Goal: Contribute content: Add original content to the website for others to see

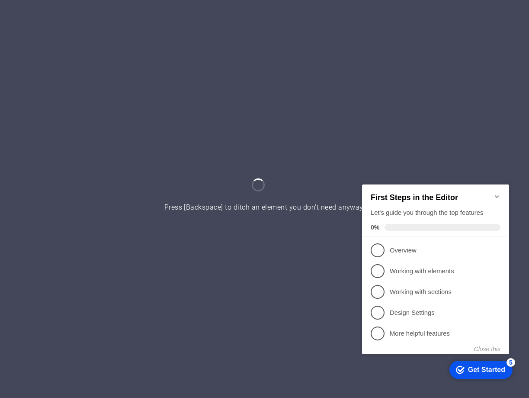
click at [499, 193] on icon "Minimize checklist" at bounding box center [497, 196] width 7 height 7
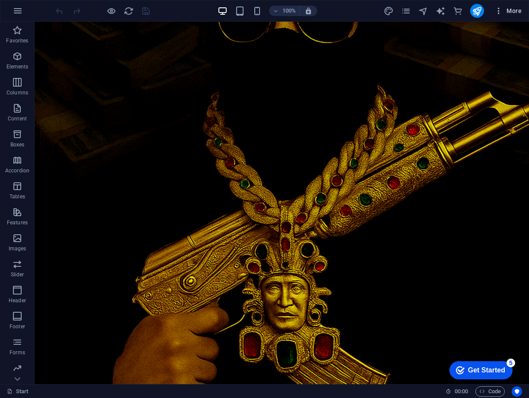
click at [513, 8] on span "More" at bounding box center [508, 10] width 27 height 9
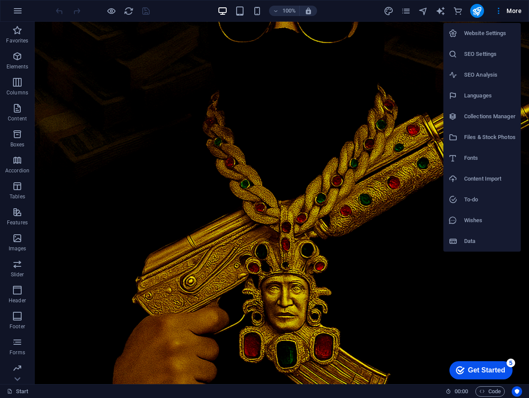
click at [491, 29] on h6 "Website Settings" at bounding box center [489, 33] width 51 height 10
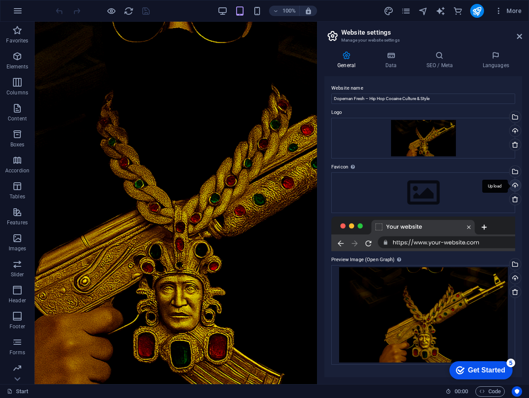
click at [516, 185] on div "Upload" at bounding box center [514, 186] width 13 height 13
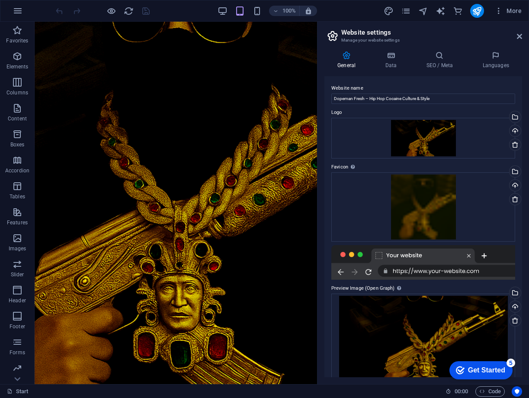
click at [417, 253] on div at bounding box center [423, 262] width 184 height 35
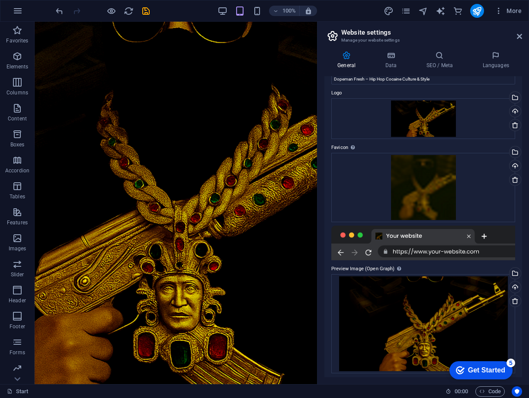
scroll to position [22, 0]
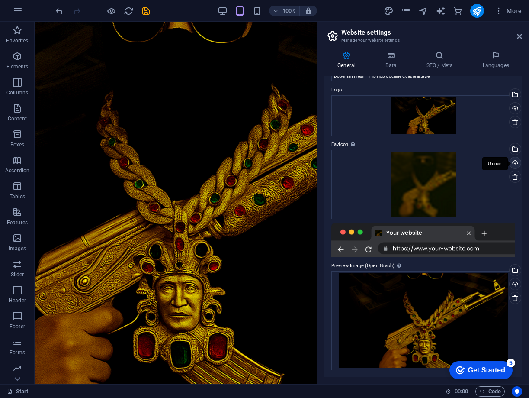
click at [518, 161] on div "Upload" at bounding box center [514, 163] width 13 height 13
click at [515, 164] on div "Upload" at bounding box center [514, 163] width 13 height 13
click at [478, 13] on icon "publish" at bounding box center [477, 11] width 10 height 10
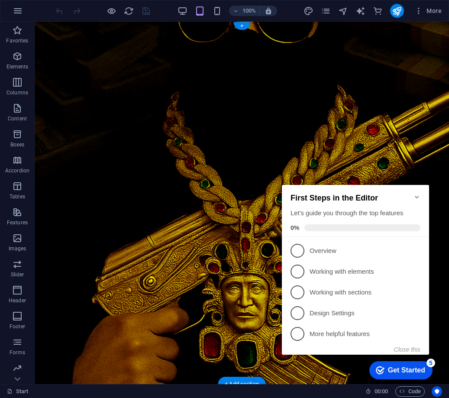
drag, startPoint x: 88, startPoint y: 73, endPoint x: 84, endPoint y: 71, distance: 4.7
click at [88, 74] on figure at bounding box center [242, 203] width 414 height 362
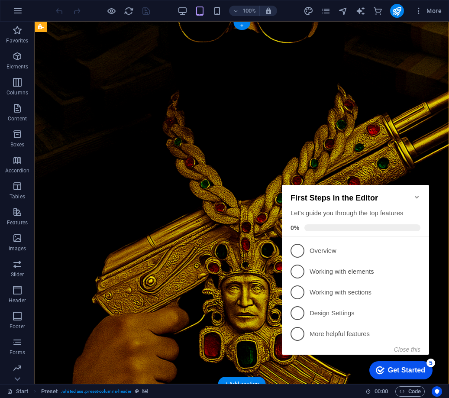
click at [87, 53] on figure at bounding box center [242, 203] width 414 height 362
select select "vh"
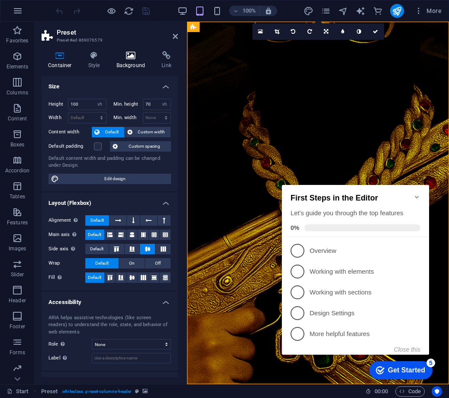
click at [132, 55] on icon at bounding box center [131, 55] width 42 height 9
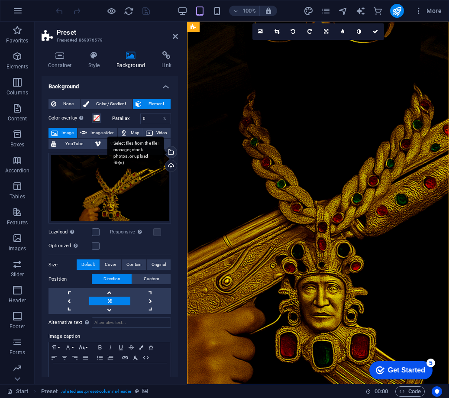
click at [171, 153] on div "Select files from the file manager, stock photos, or upload file(s)" at bounding box center [170, 152] width 13 height 13
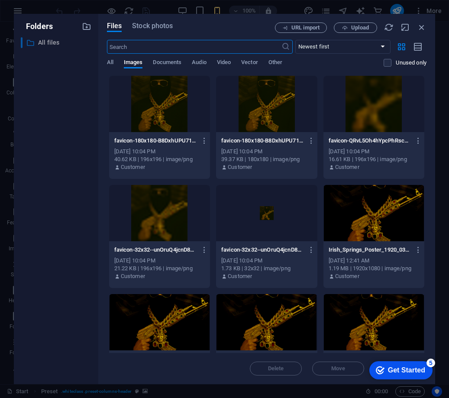
click at [42, 46] on p "All files" at bounding box center [56, 43] width 37 height 10
click at [90, 23] on icon "button" at bounding box center [87, 27] width 10 height 10
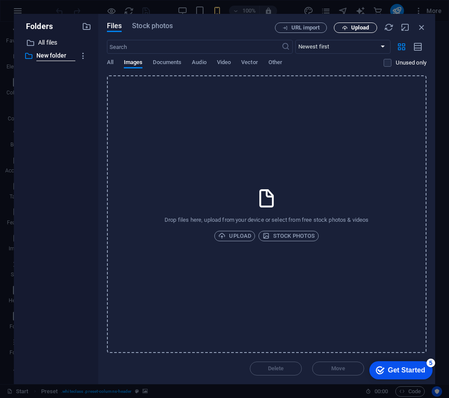
click at [357, 25] on span "Upload" at bounding box center [360, 27] width 18 height 5
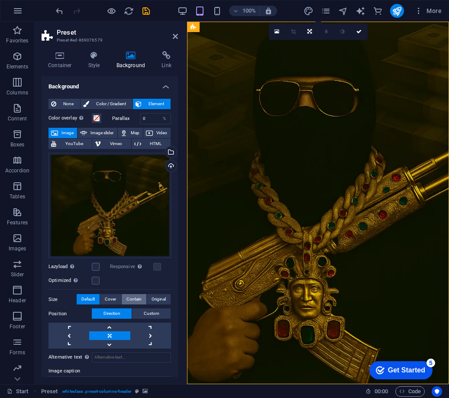
click at [135, 295] on span "Contain" at bounding box center [133, 299] width 15 height 10
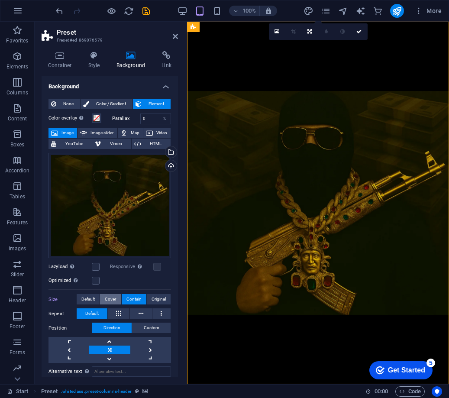
click at [109, 298] on span "Cover" at bounding box center [110, 299] width 11 height 10
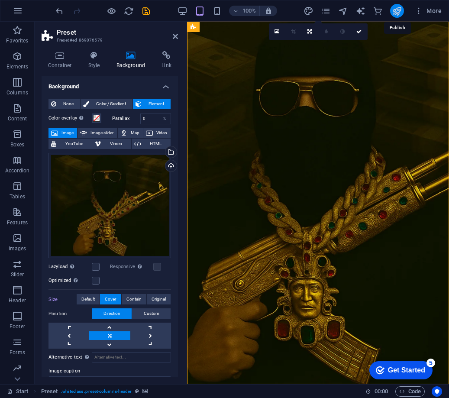
click at [398, 12] on icon "publish" at bounding box center [397, 11] width 10 height 10
